Goal: Check status

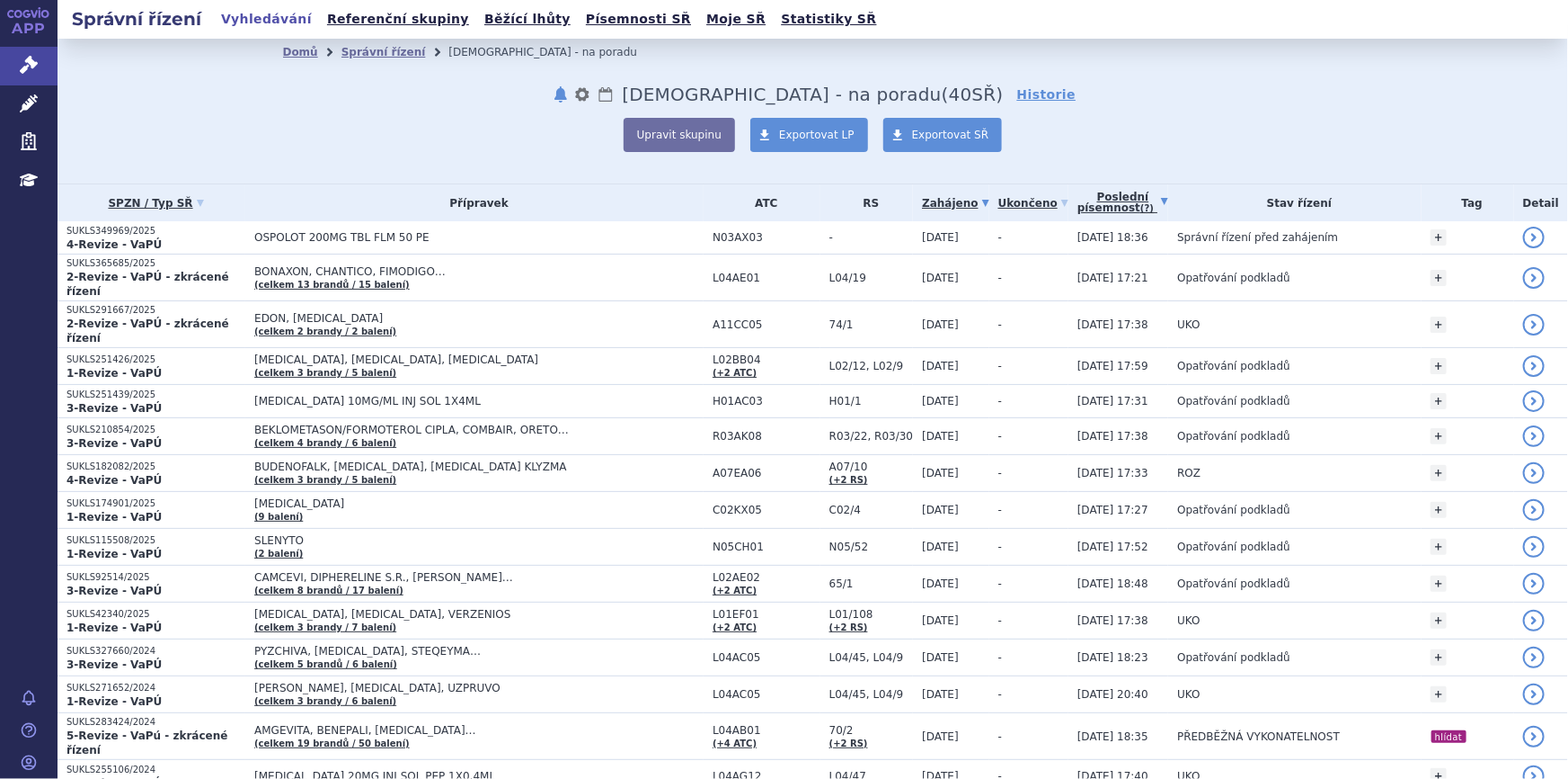
click at [1088, 206] on link "Poslední písemnost (?)" at bounding box center [1122, 203] width 91 height 37
